Goal: Task Accomplishment & Management: Use online tool/utility

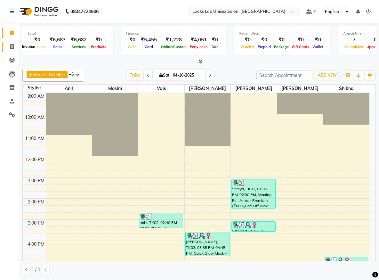
click at [12, 48] on icon at bounding box center [12, 46] width 4 height 5
select select "service"
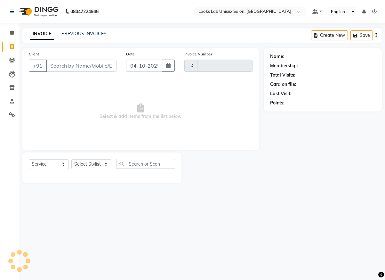
type input "1276"
select select "9115"
click at [73, 36] on link "PREVIOUS INVOICES" at bounding box center [83, 34] width 45 height 6
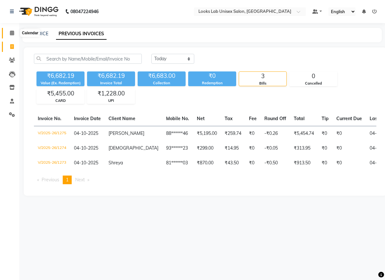
click at [13, 33] on icon at bounding box center [12, 32] width 4 height 5
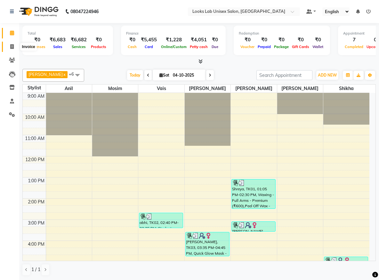
click at [14, 50] on span at bounding box center [11, 46] width 11 height 7
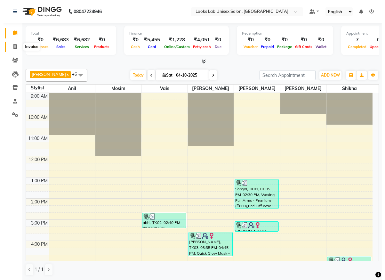
select select "9115"
select select "service"
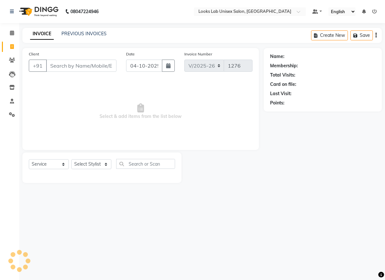
click at [57, 63] on input "Client" at bounding box center [81, 66] width 70 height 12
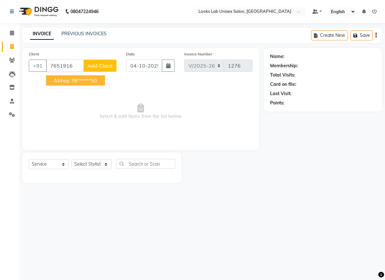
click at [64, 79] on span "abhay" at bounding box center [62, 80] width 16 height 6
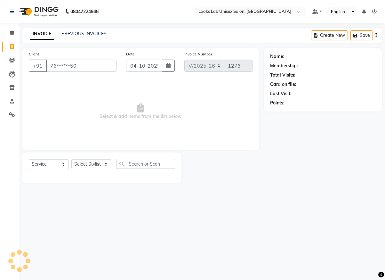
type input "76******50"
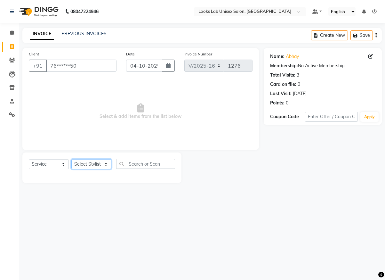
click at [92, 167] on select "Select Stylist [PERSON_NAME] [PERSON_NAME] Manju [PERSON_NAME] [PERSON_NAME]" at bounding box center [91, 164] width 40 height 10
select select "93210"
click at [71, 159] on select "Select Stylist [PERSON_NAME] [PERSON_NAME] Manju [PERSON_NAME] [PERSON_NAME]" at bounding box center [91, 164] width 40 height 10
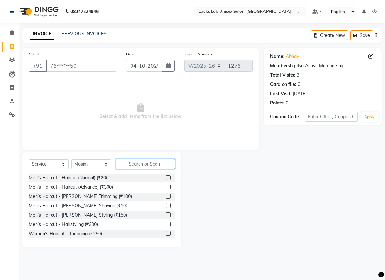
click at [132, 165] on input "text" at bounding box center [145, 164] width 59 height 10
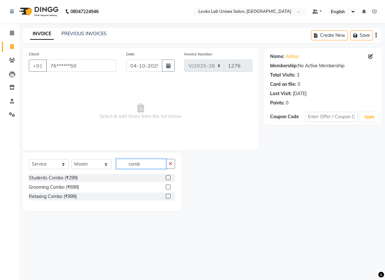
type input "comb"
click at [168, 176] on label at bounding box center [168, 177] width 5 height 5
click at [168, 176] on input "checkbox" at bounding box center [168, 178] width 4 height 4
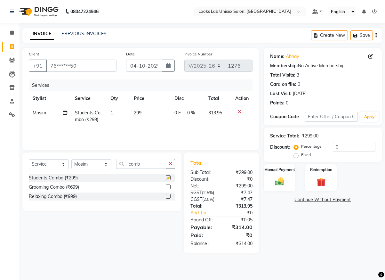
checkbox input "false"
click at [281, 182] on img at bounding box center [279, 181] width 15 height 11
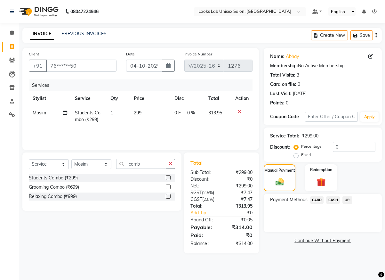
click at [335, 200] on span "CASH" at bounding box center [333, 199] width 14 height 7
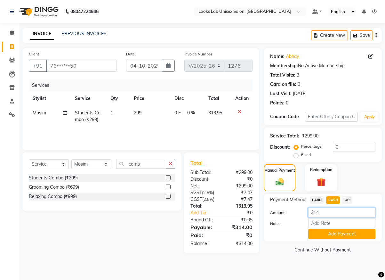
drag, startPoint x: 323, startPoint y: 214, endPoint x: 331, endPoint y: 201, distance: 15.5
click at [324, 213] on input "314" at bounding box center [341, 212] width 67 height 10
type input "300"
click at [340, 236] on button "Add Payment" at bounding box center [341, 234] width 67 height 10
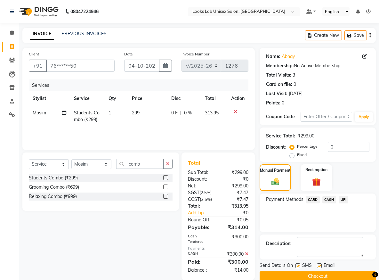
click at [340, 236] on div "Description:" at bounding box center [318, 246] width 116 height 25
click at [349, 199] on span "UPI" at bounding box center [344, 199] width 10 height 7
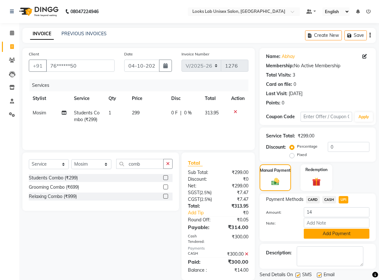
click at [334, 233] on button "Add Payment" at bounding box center [337, 234] width 66 height 10
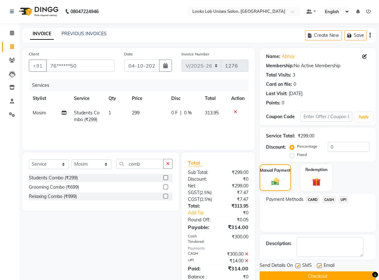
scroll to position [18, 0]
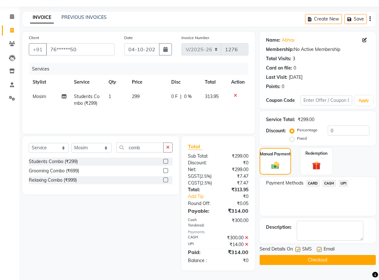
click at [301, 258] on button "Checkout" at bounding box center [318, 260] width 116 height 10
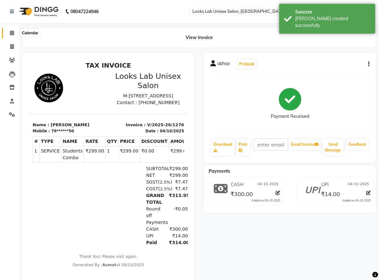
click at [12, 33] on icon at bounding box center [12, 32] width 4 height 5
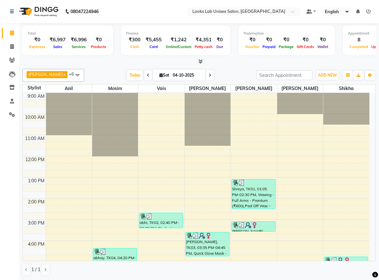
scroll to position [0, 0]
